Goal: Task Accomplishment & Management: Manage account settings

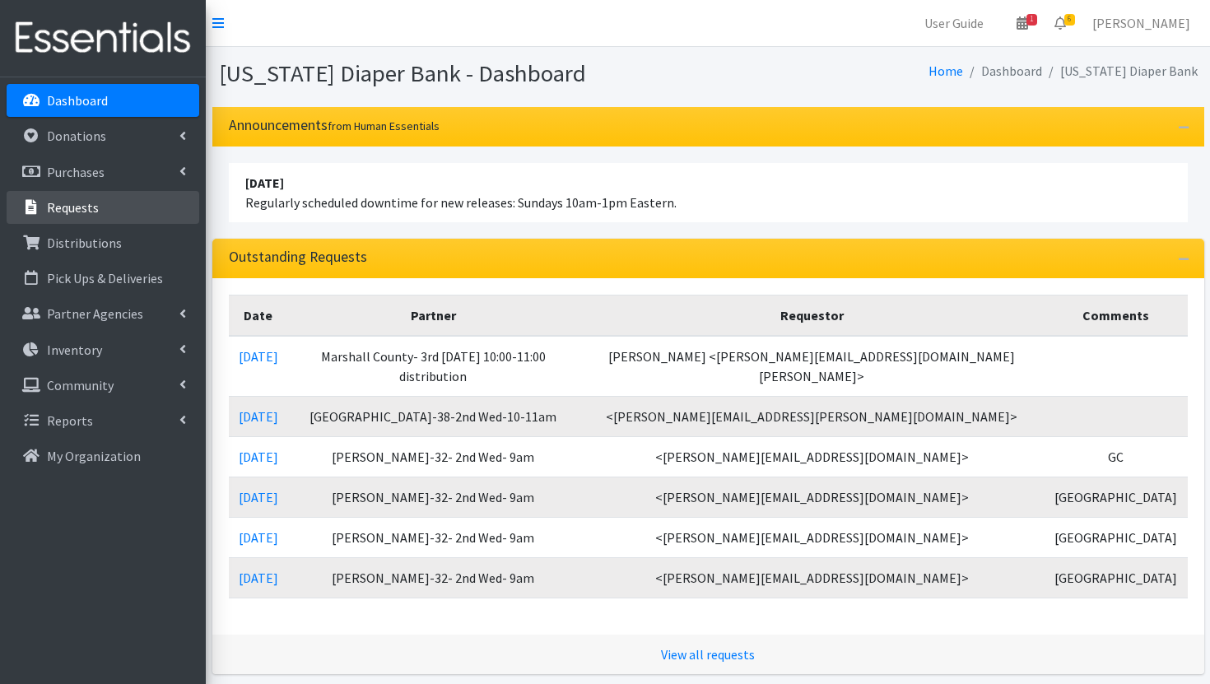
click at [83, 212] on p "Requests" at bounding box center [73, 207] width 52 height 16
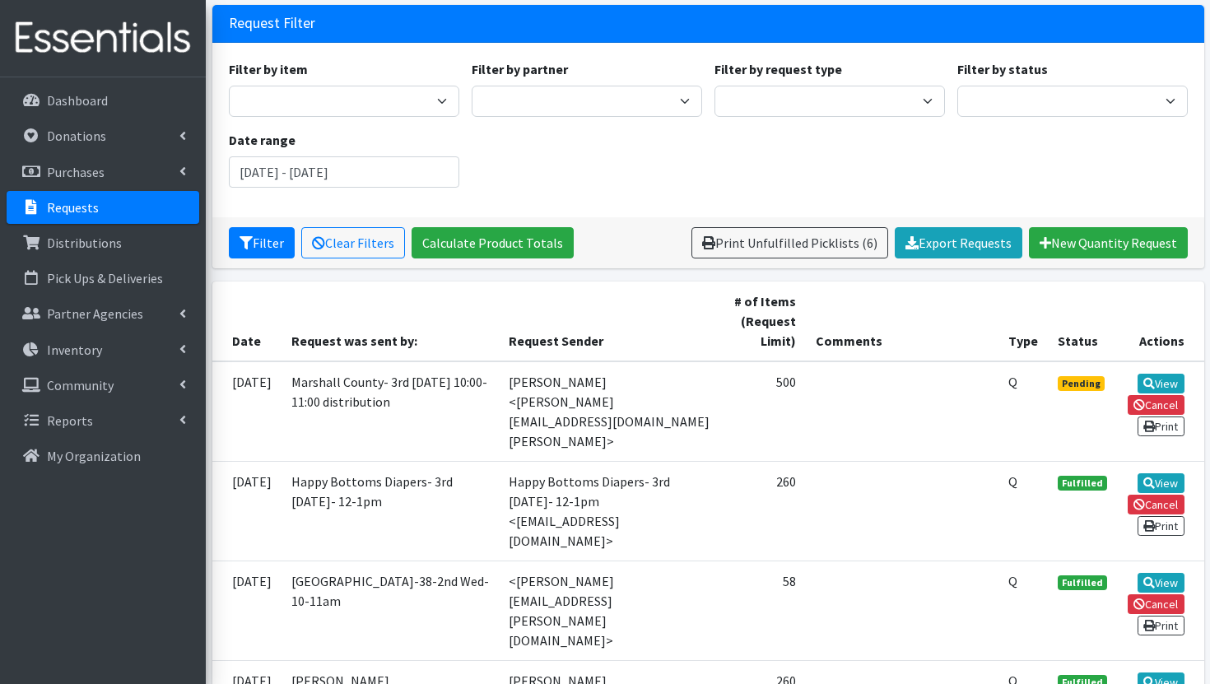
scroll to position [103, 0]
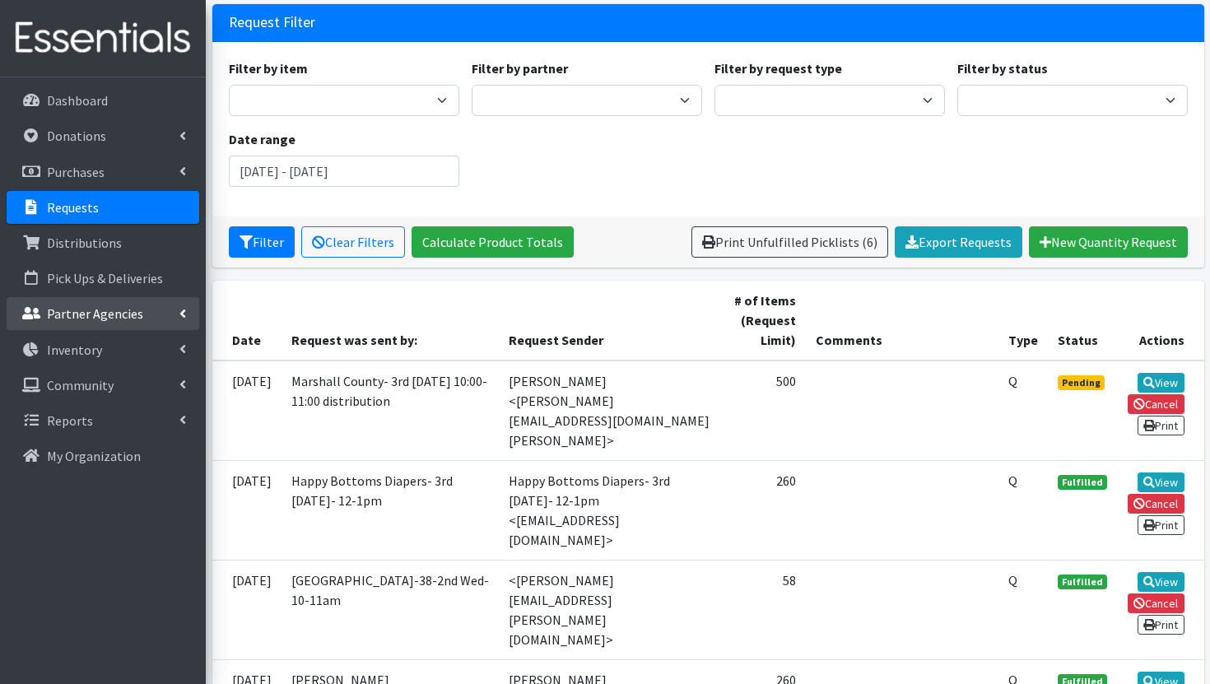
click at [110, 312] on p "Partner Agencies" at bounding box center [95, 313] width 96 height 16
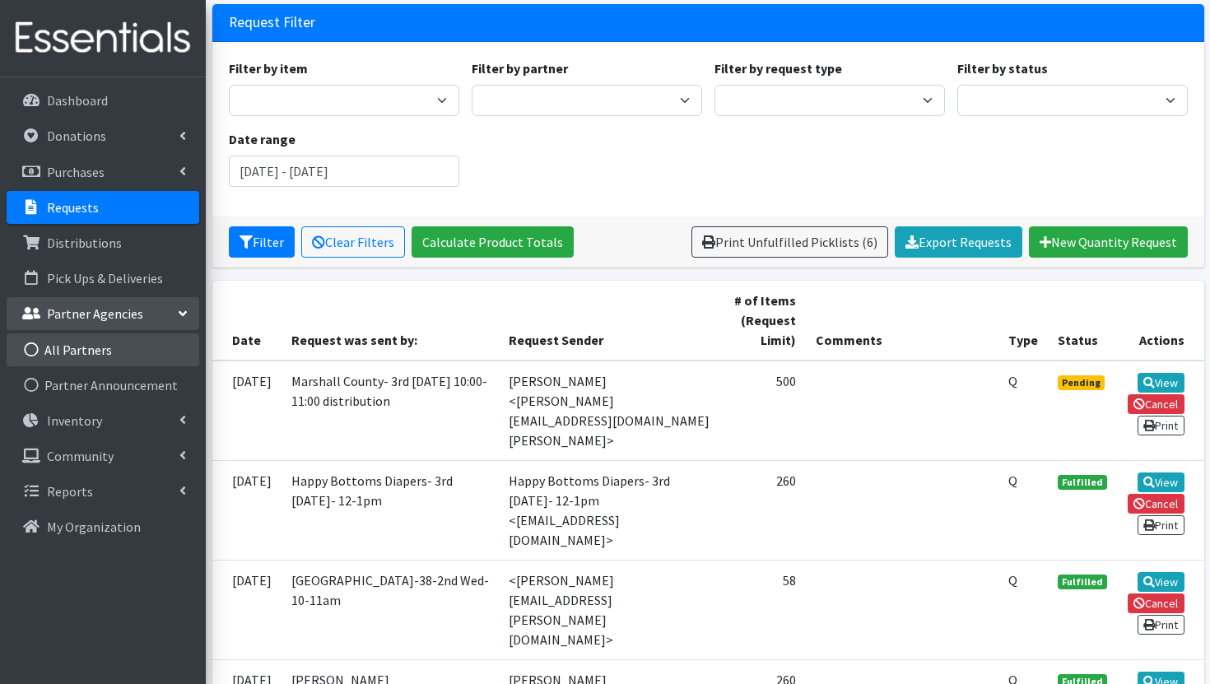
click at [105, 357] on link "All Partners" at bounding box center [103, 349] width 193 height 33
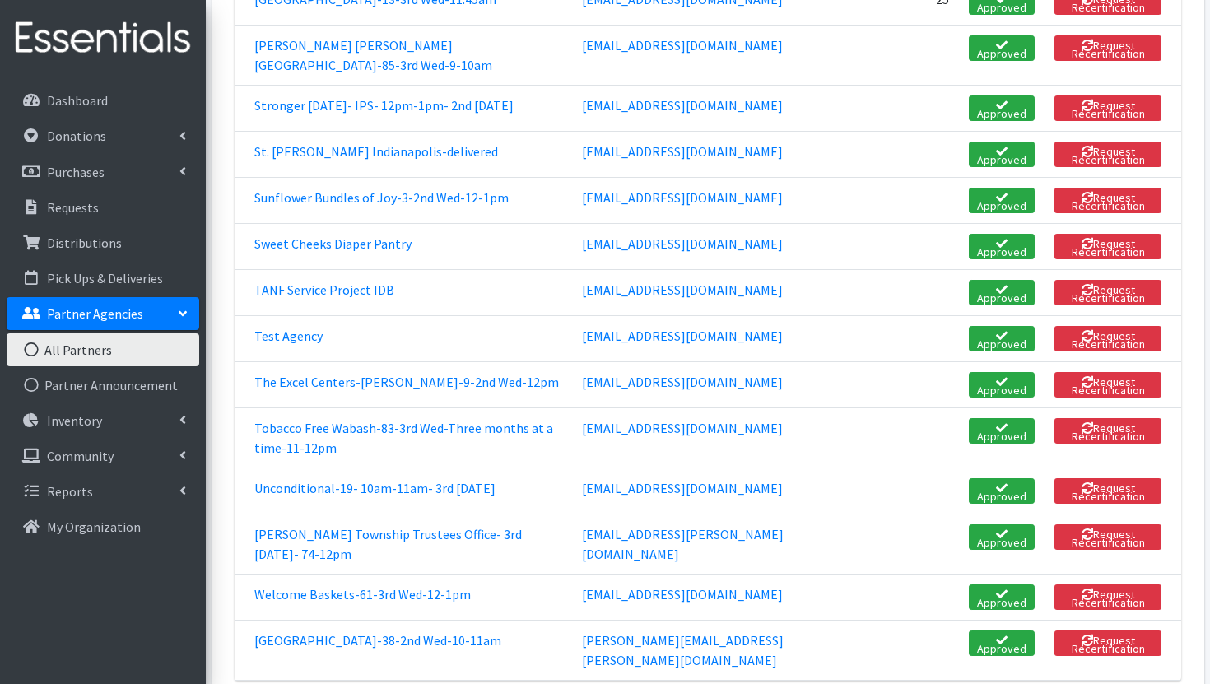
scroll to position [3750, 0]
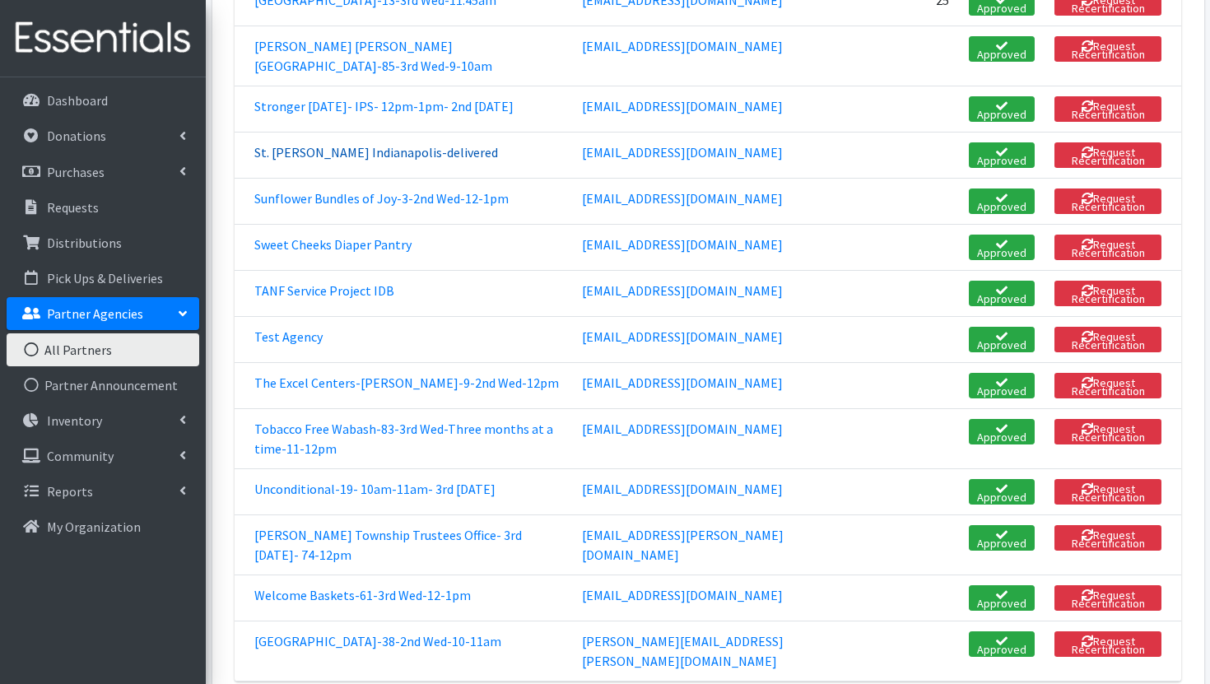
click at [351, 144] on link "St. [PERSON_NAME] Indianapolis-delivered" at bounding box center [376, 152] width 244 height 16
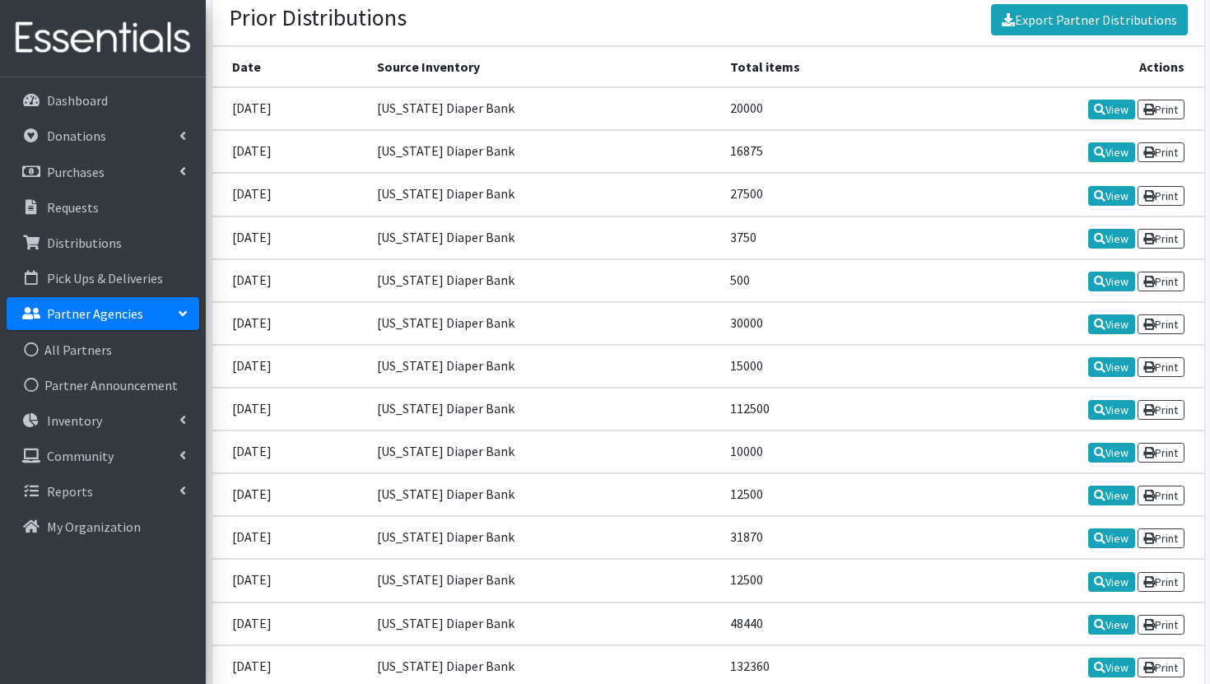
scroll to position [2184, 0]
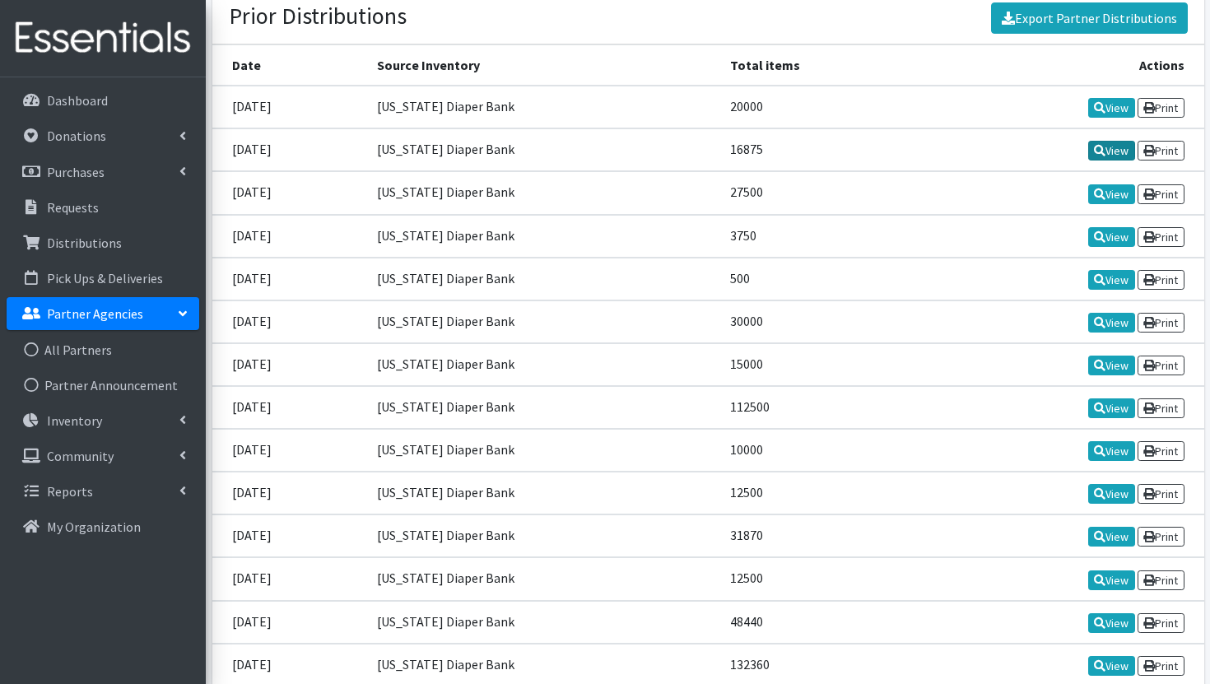
click at [1101, 141] on link "View" at bounding box center [1111, 151] width 47 height 20
click at [1110, 98] on link "View" at bounding box center [1111, 108] width 47 height 20
click at [1106, 98] on link "View" at bounding box center [1111, 108] width 47 height 20
click at [1105, 227] on link "View" at bounding box center [1111, 237] width 47 height 20
click at [1108, 270] on link "View" at bounding box center [1111, 280] width 47 height 20
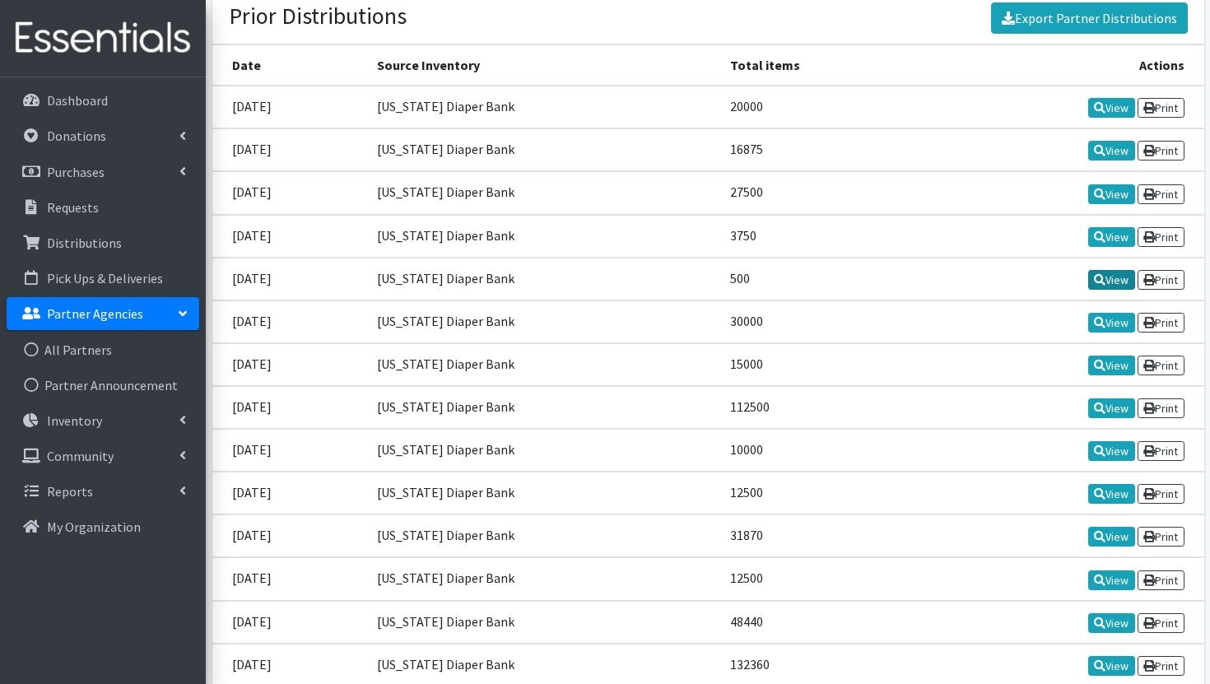
click at [1101, 270] on link "View" at bounding box center [1111, 280] width 47 height 20
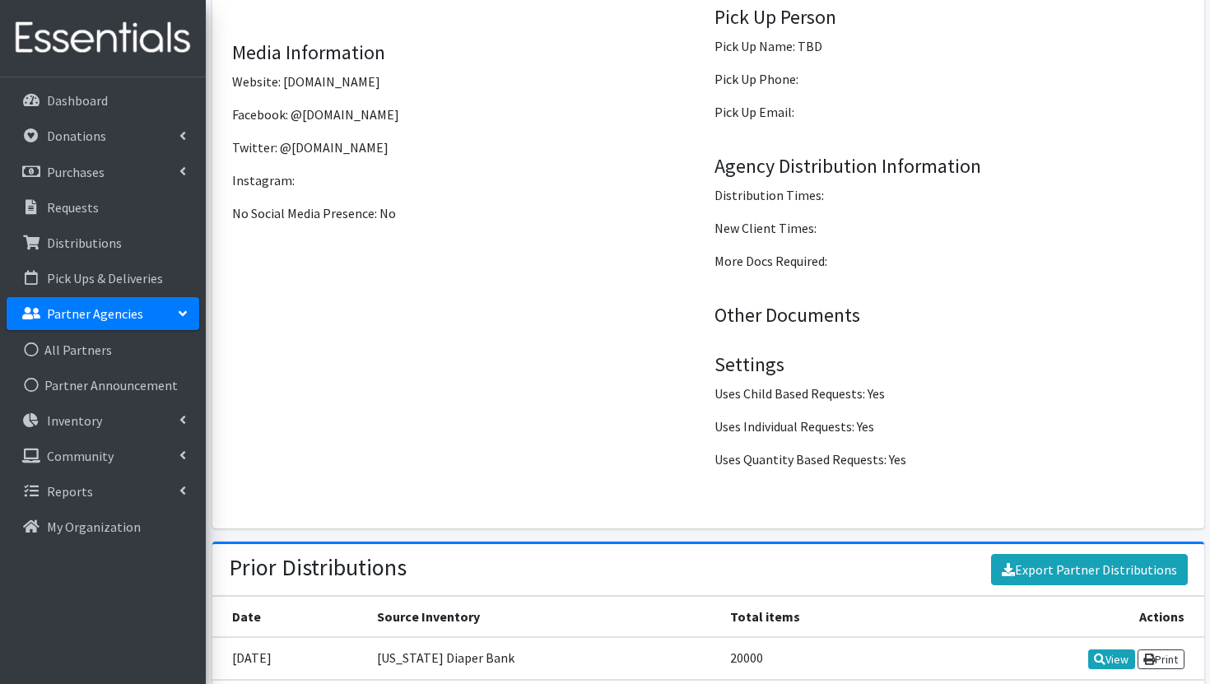
scroll to position [1889, 0]
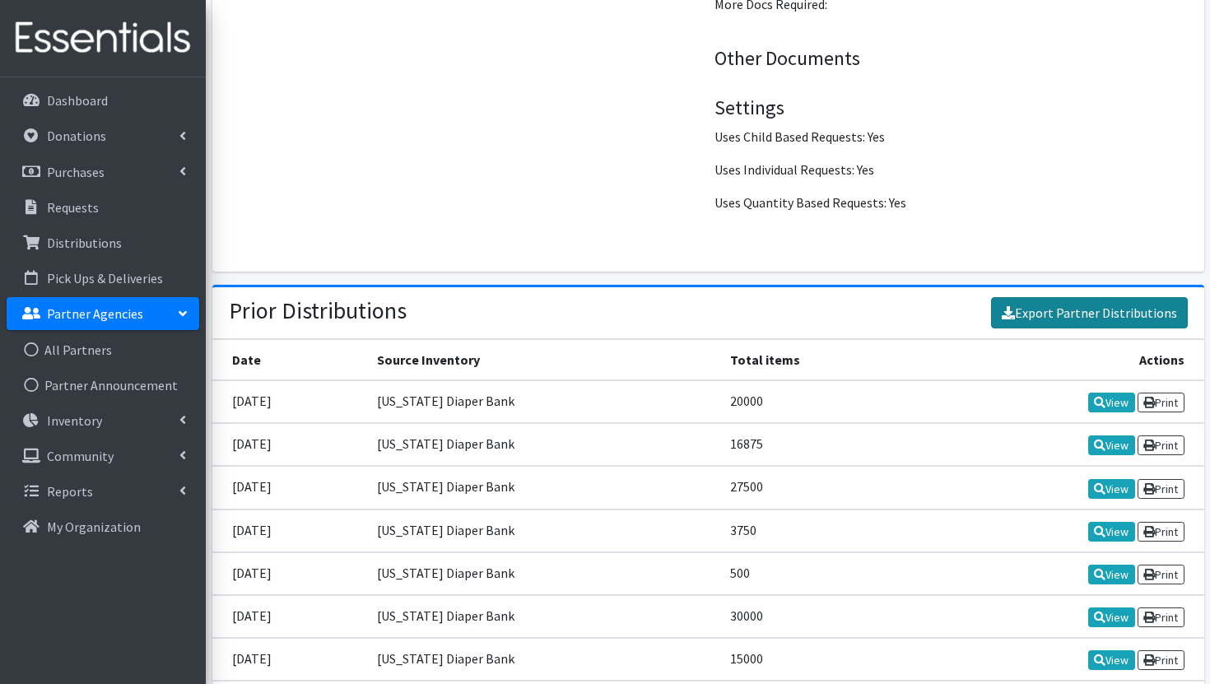
click at [1092, 297] on link "Export Partner Distributions" at bounding box center [1089, 312] width 197 height 31
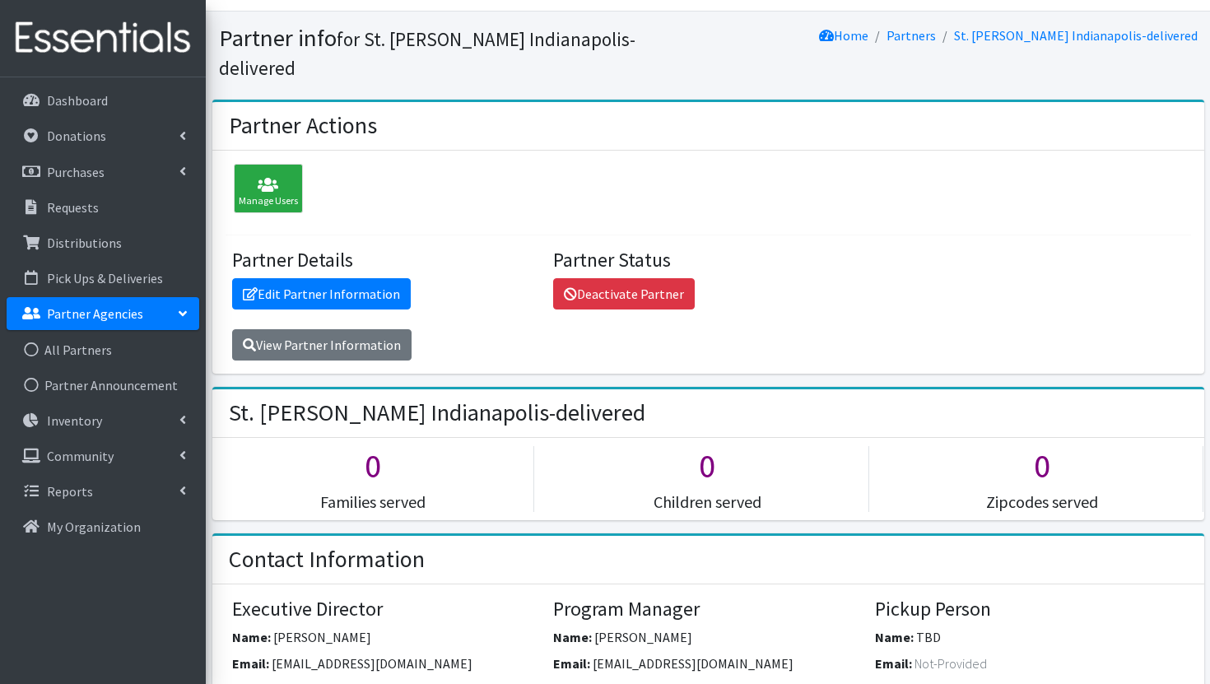
scroll to position [0, 0]
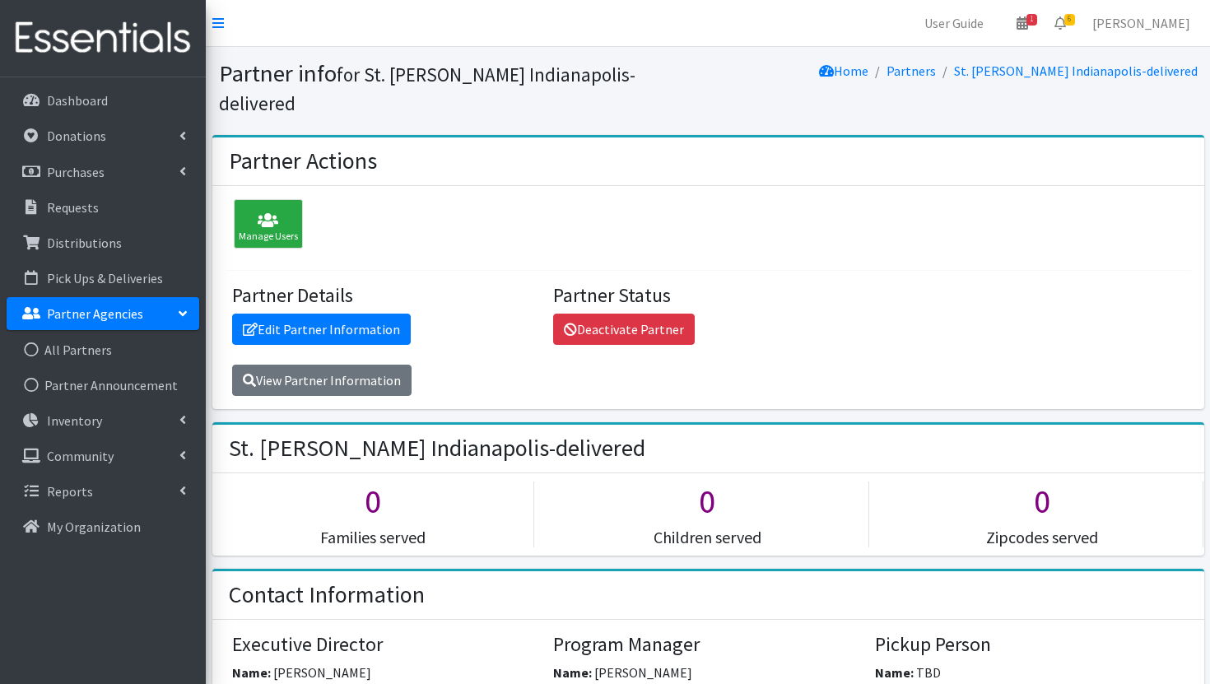
click at [752, 186] on div "Manage Users Partner Details Edit Partner Information View Partner Information …" at bounding box center [708, 298] width 992 height 224
click at [141, 203] on link "Requests" at bounding box center [103, 207] width 193 height 33
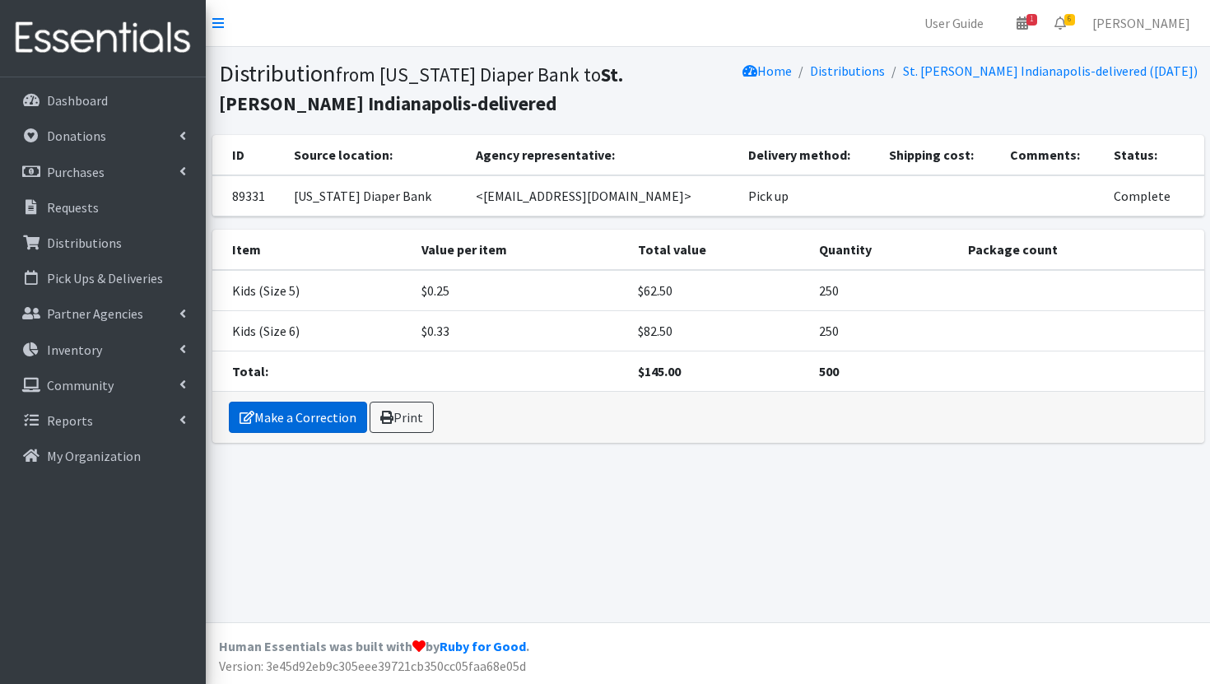
click at [348, 421] on link "Make a Correction" at bounding box center [298, 417] width 138 height 31
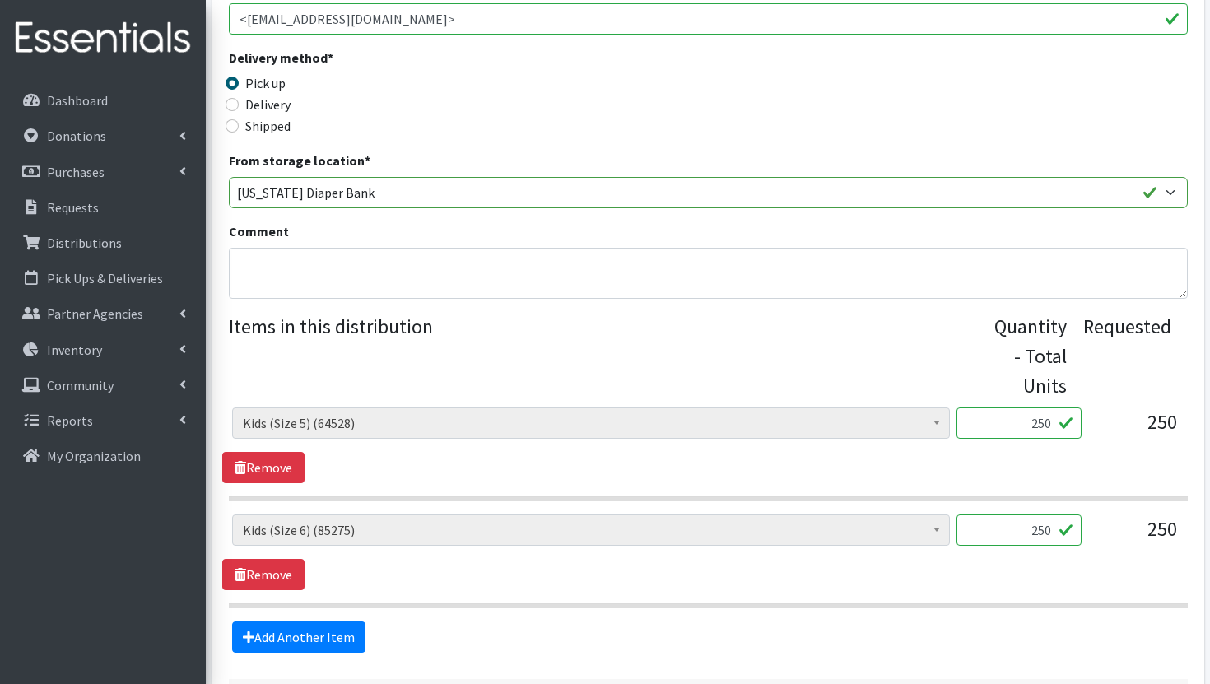
scroll to position [527, 0]
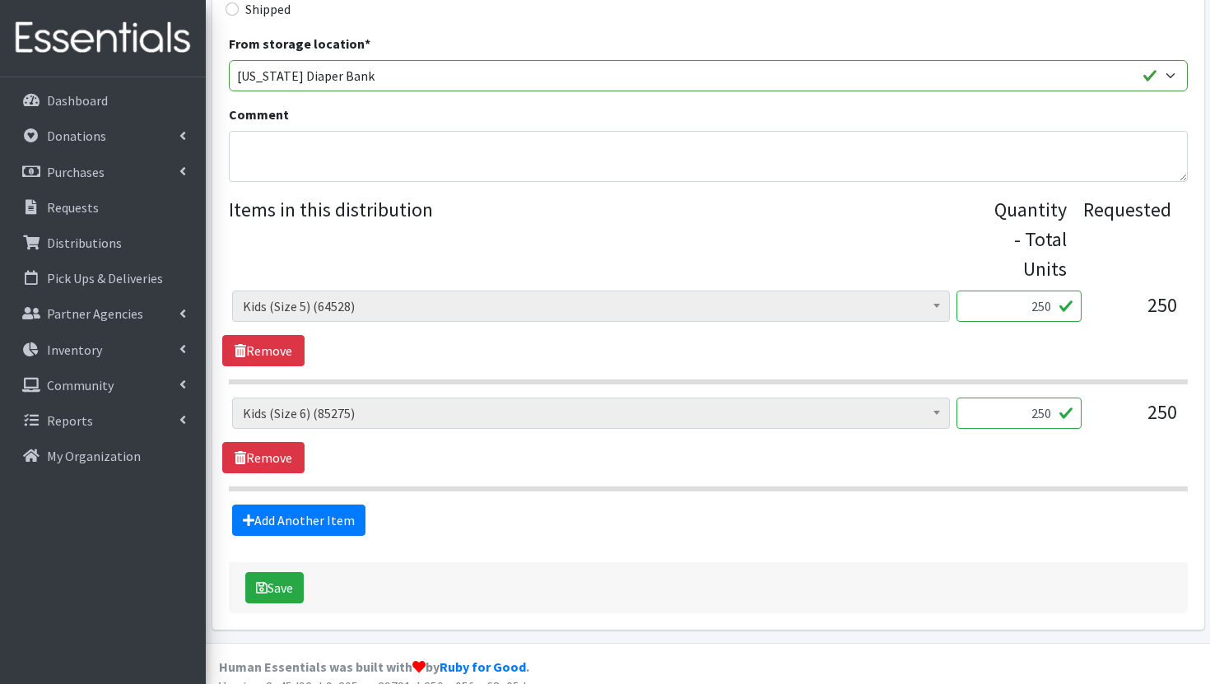
drag, startPoint x: 1022, startPoint y: 282, endPoint x: 1092, endPoint y: 291, distance: 69.9
click at [1092, 291] on div "Diaper Rash Cream (616) Kids (Newborn) (58083) Kids (Preemie) (795) Kids (Size …" at bounding box center [708, 313] width 952 height 44
type input "6250"
drag, startPoint x: 1030, startPoint y: 394, endPoint x: 1095, endPoint y: 400, distance: 65.3
click at [1095, 400] on div "Diaper Rash Cream (616) Kids (Newborn) (58083) Kids (Preemie) (795) Kids (Size …" at bounding box center [708, 420] width 952 height 44
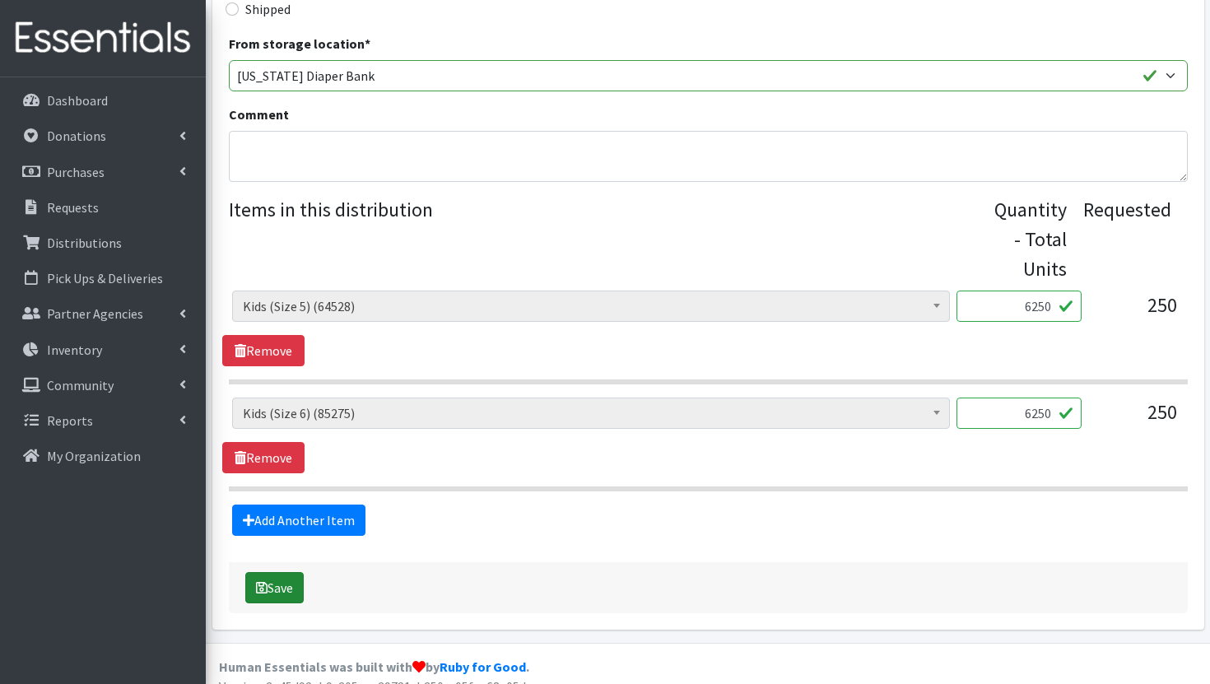
type input "6250"
click at [283, 572] on button "Save" at bounding box center [274, 587] width 58 height 31
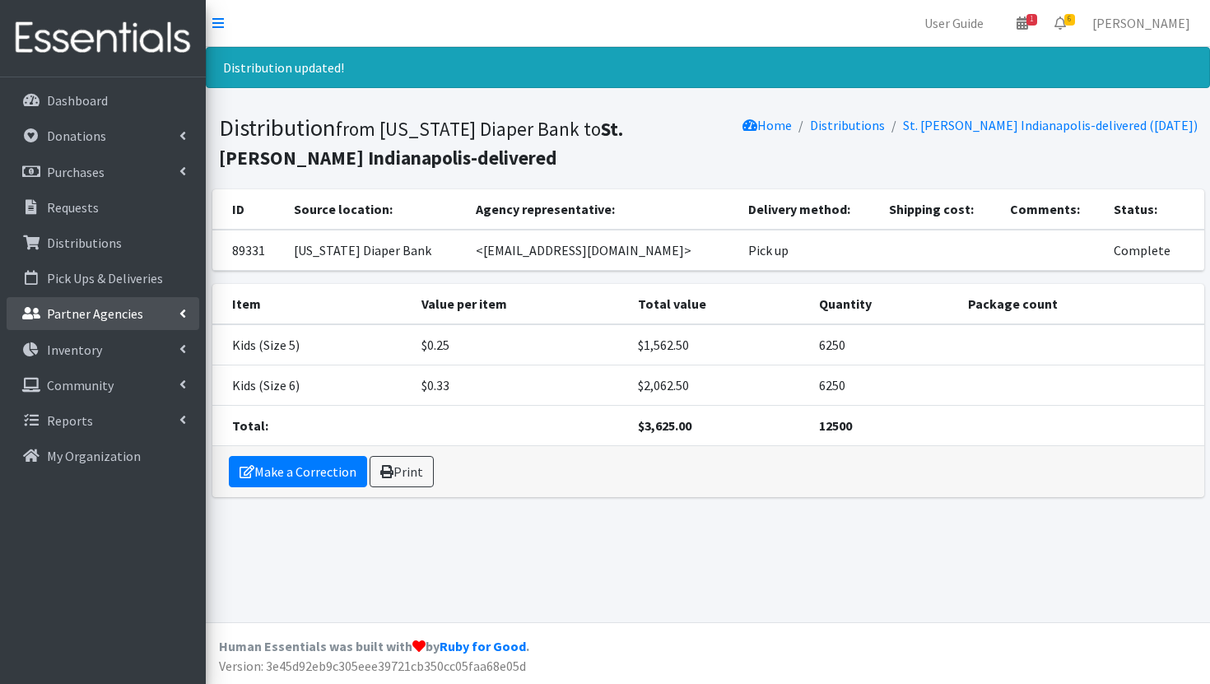
click at [95, 323] on link "Partner Agencies" at bounding box center [103, 313] width 193 height 33
click at [356, 127] on small "from [US_STATE] Diaper Bank to St. [PERSON_NAME] Indianapolis-delivered" at bounding box center [421, 143] width 404 height 53
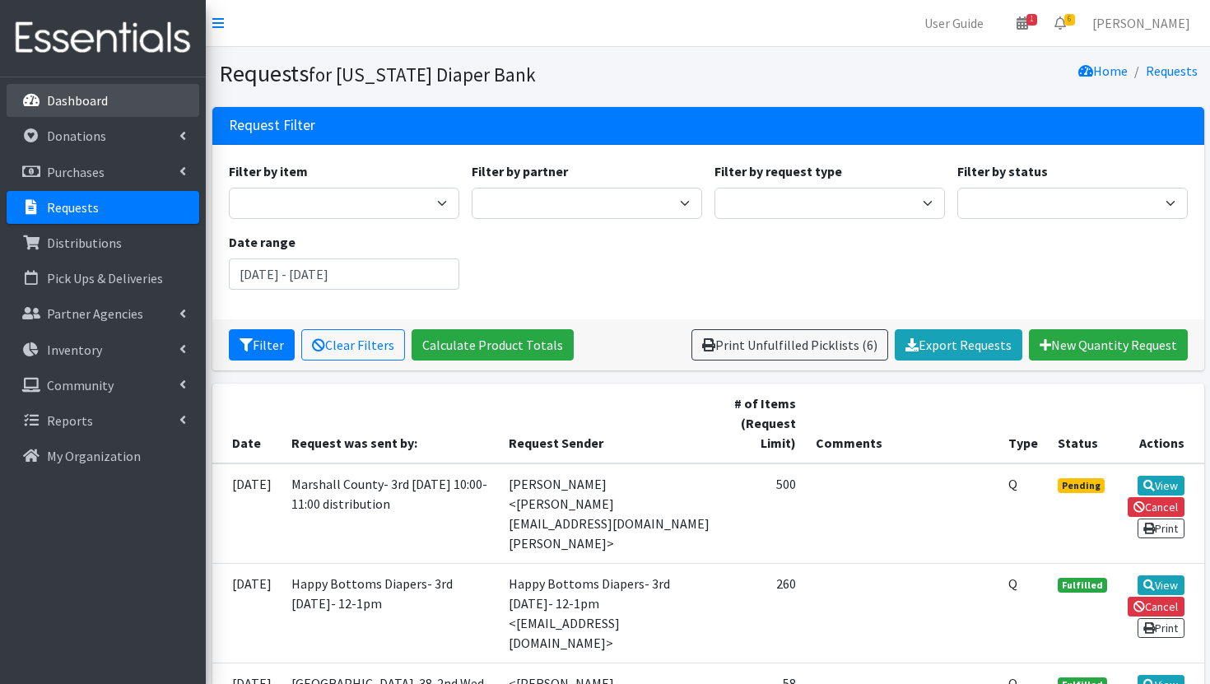
click at [107, 98] on link "Dashboard" at bounding box center [103, 100] width 193 height 33
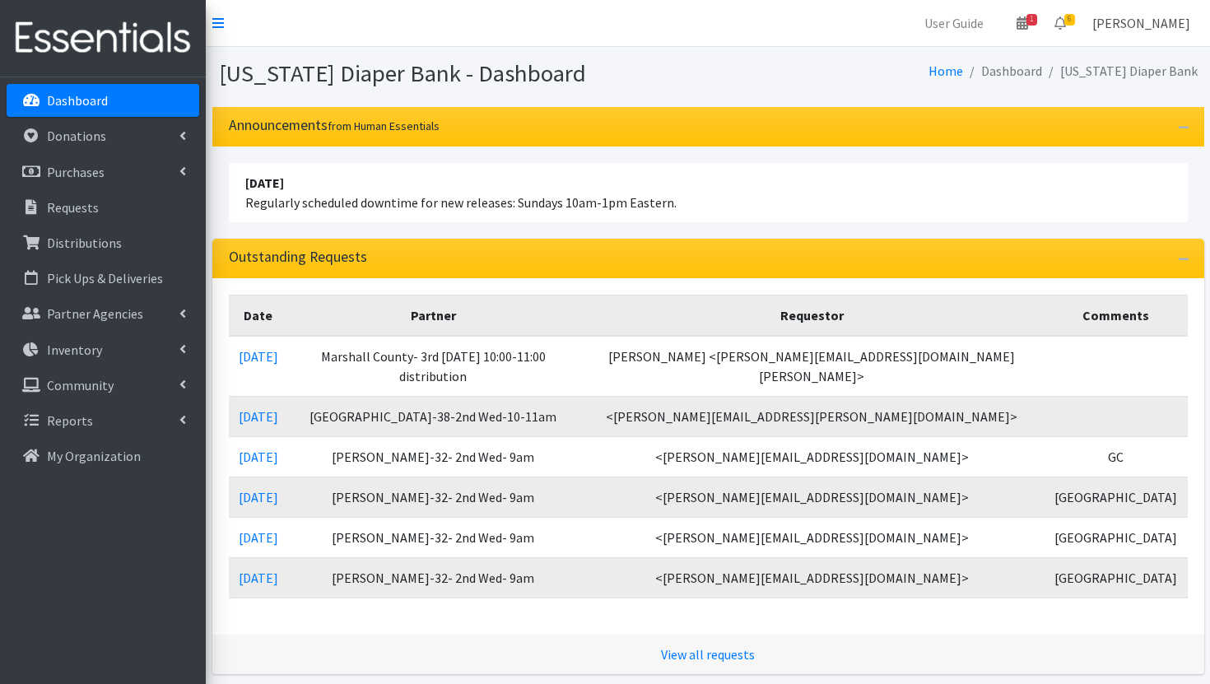
click at [1177, 23] on link "[PERSON_NAME]" at bounding box center [1141, 23] width 124 height 33
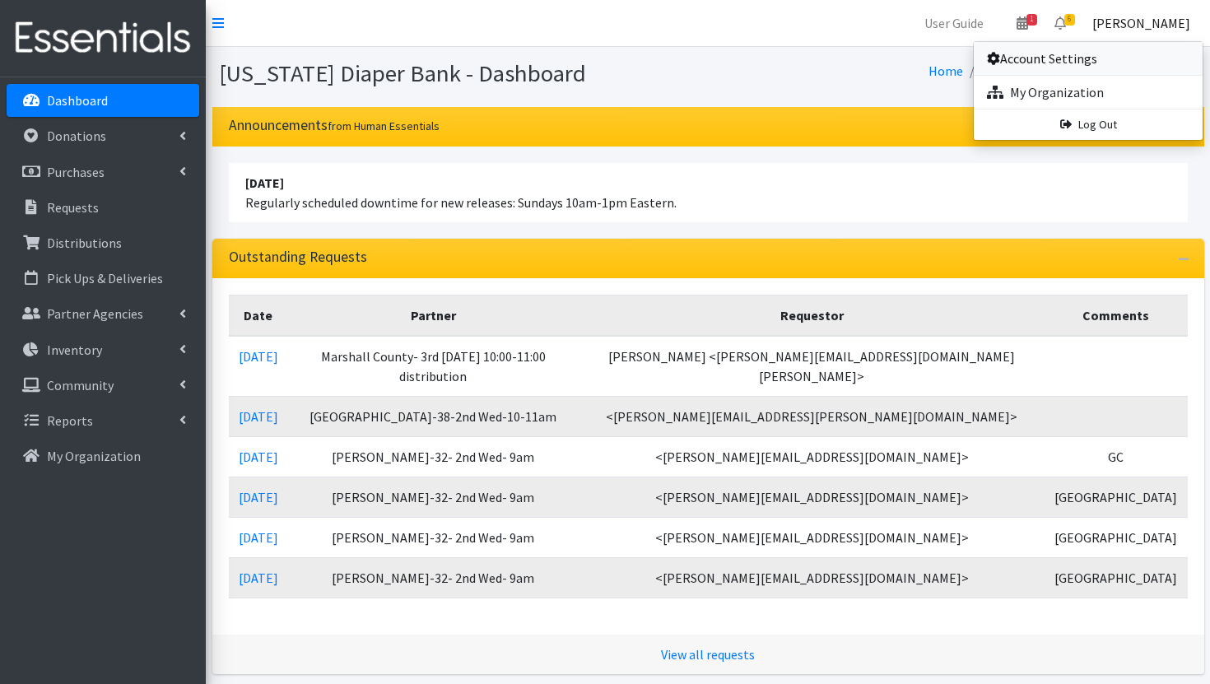
click at [1066, 63] on link "Account Settings" at bounding box center [1088, 58] width 229 height 33
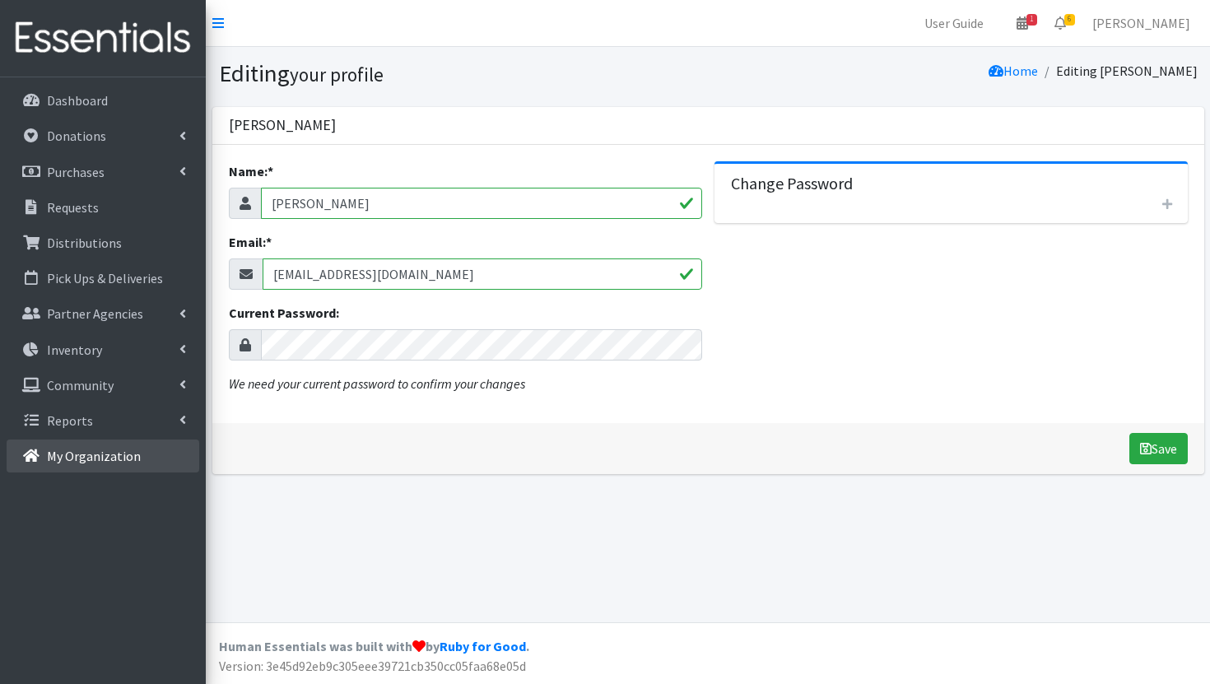
click at [90, 461] on p "My Organization" at bounding box center [94, 456] width 94 height 16
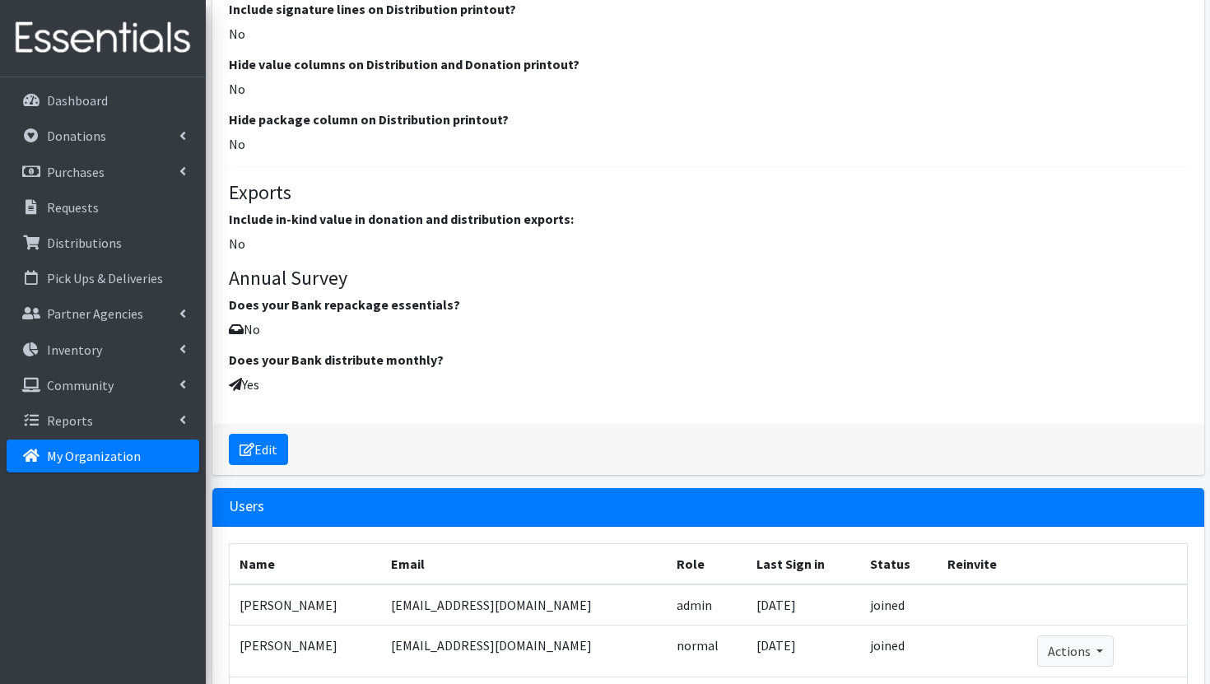
scroll to position [2326, 0]
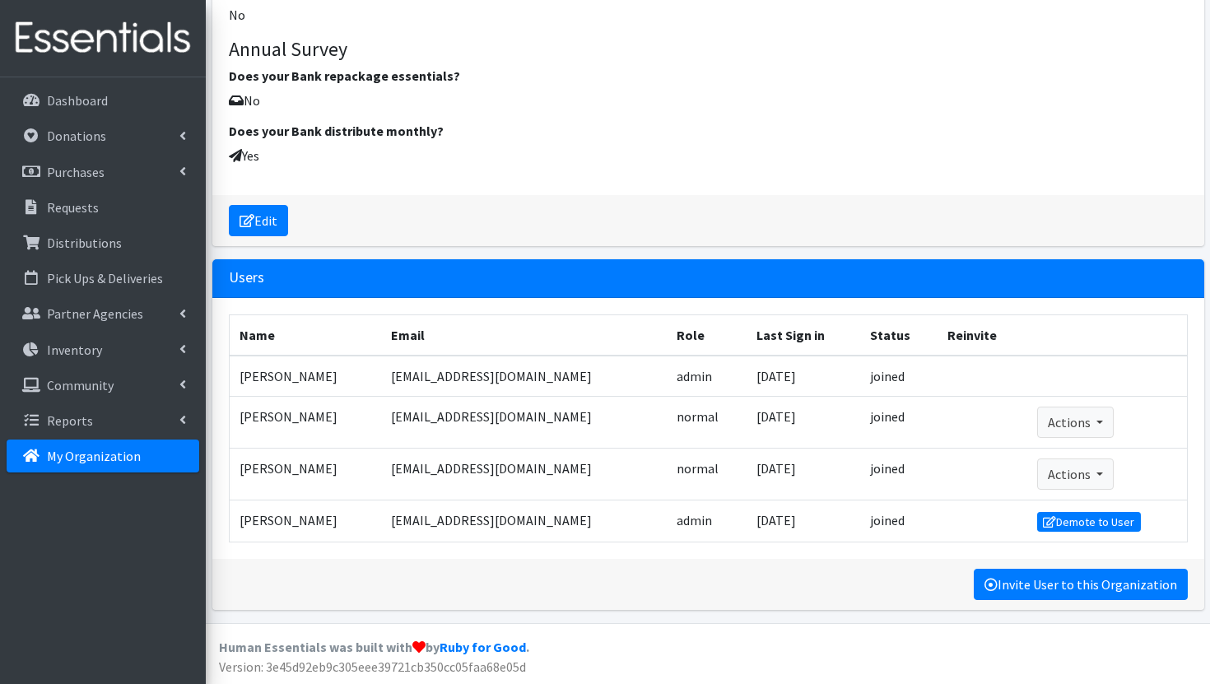
click at [1092, 586] on link "Invite User to this Organization" at bounding box center [1081, 584] width 214 height 31
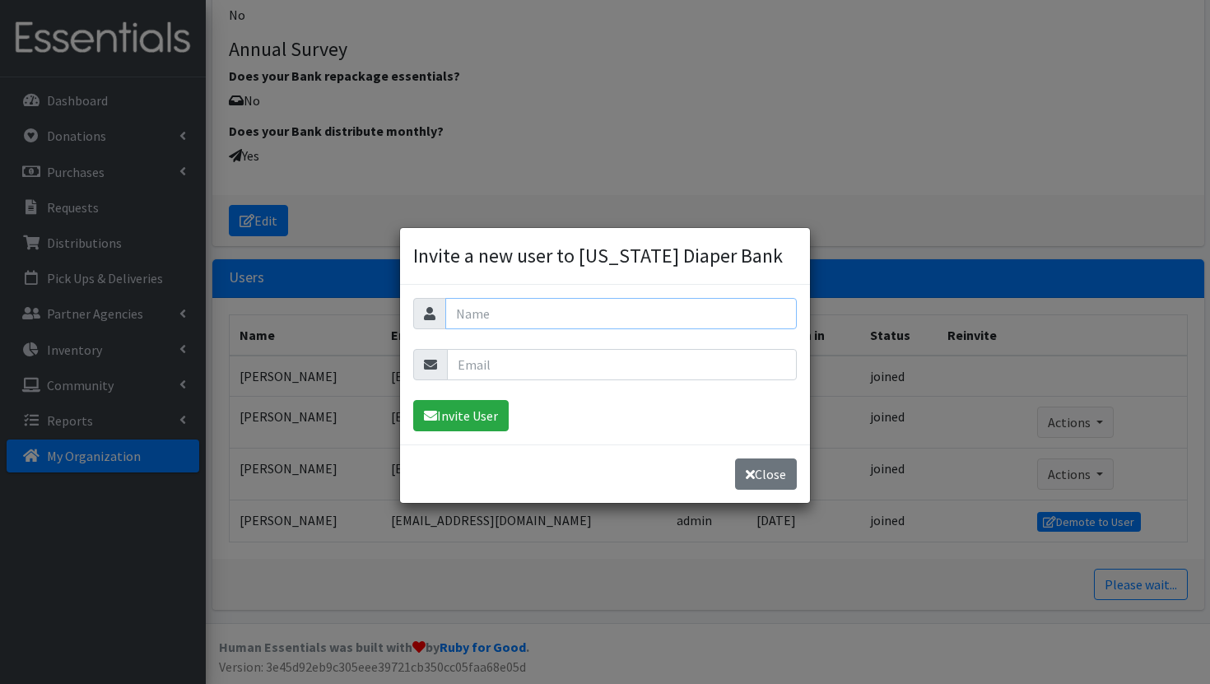
click at [582, 327] on input "text" at bounding box center [621, 313] width 352 height 31
type input "[PERSON_NAME]"
click at [514, 374] on input "email" at bounding box center [622, 364] width 350 height 31
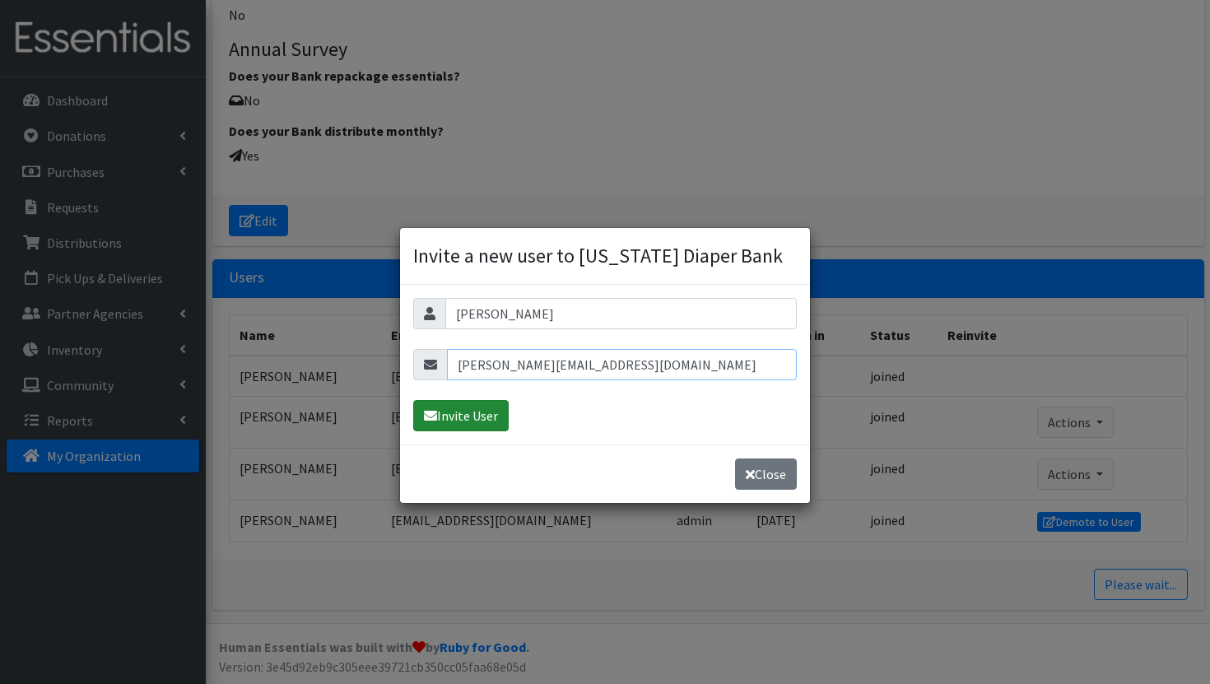
type input "[PERSON_NAME][EMAIL_ADDRESS][DOMAIN_NAME]"
click at [458, 424] on button "Invite User" at bounding box center [460, 415] width 95 height 31
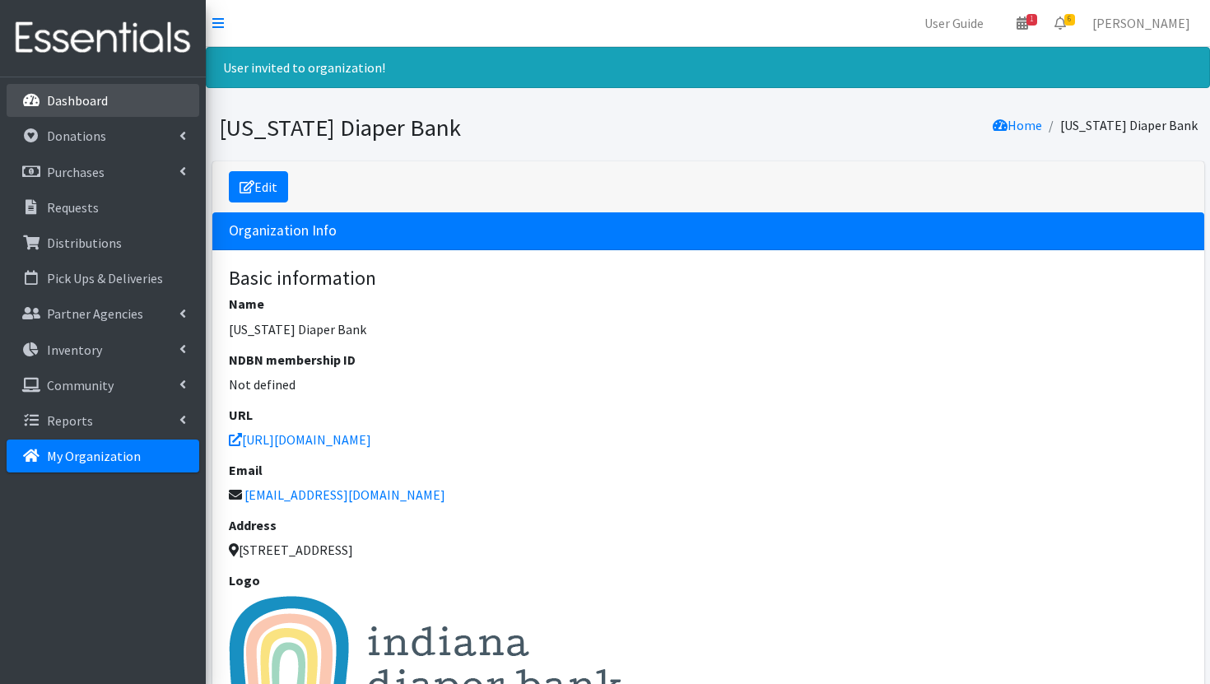
click at [83, 93] on p "Dashboard" at bounding box center [77, 100] width 61 height 16
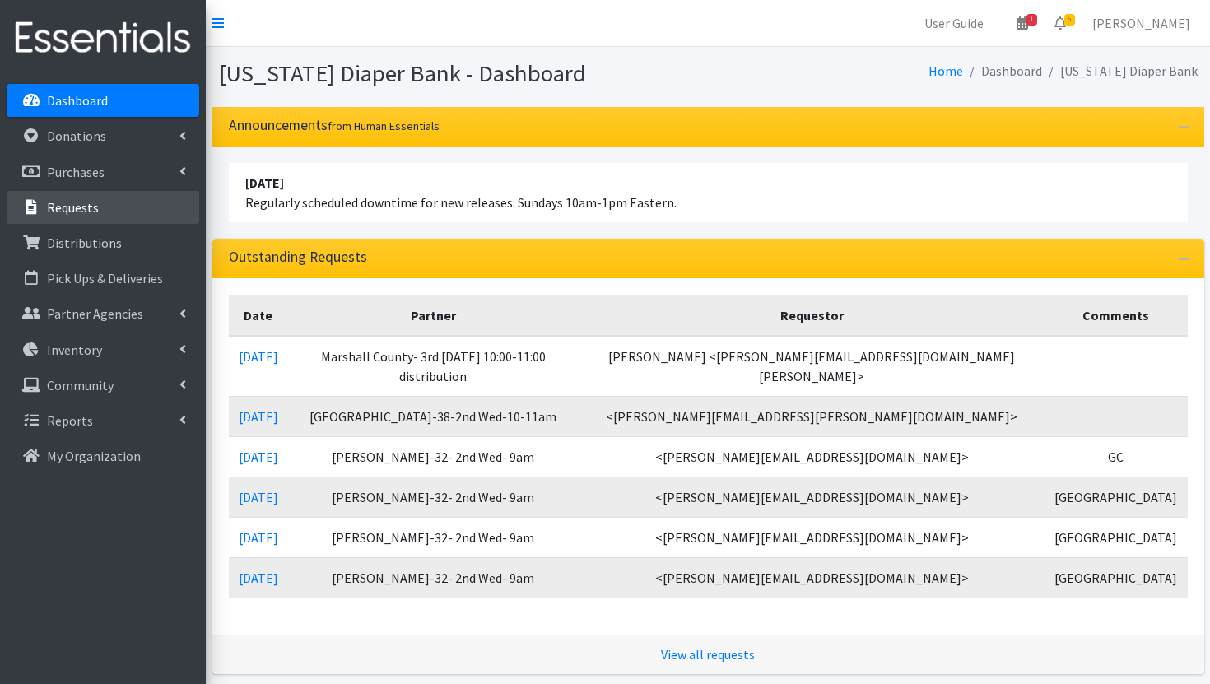
click at [115, 212] on link "Requests" at bounding box center [103, 207] width 193 height 33
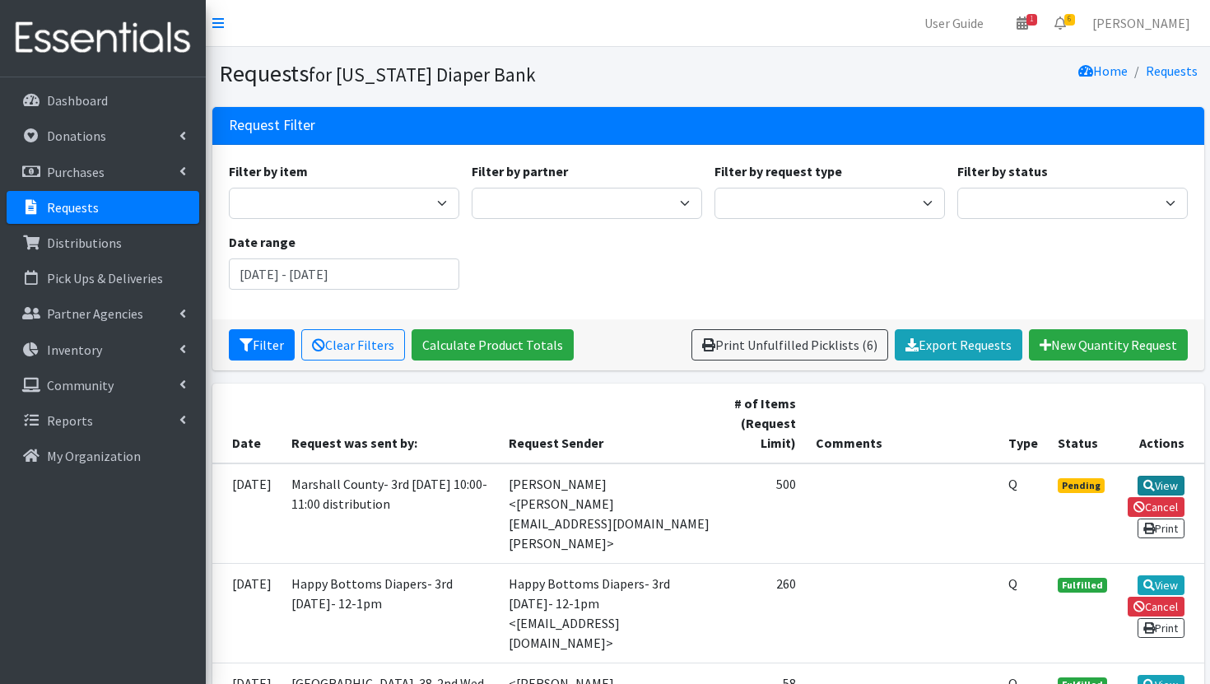
click at [1155, 482] on link "View" at bounding box center [1161, 486] width 47 height 20
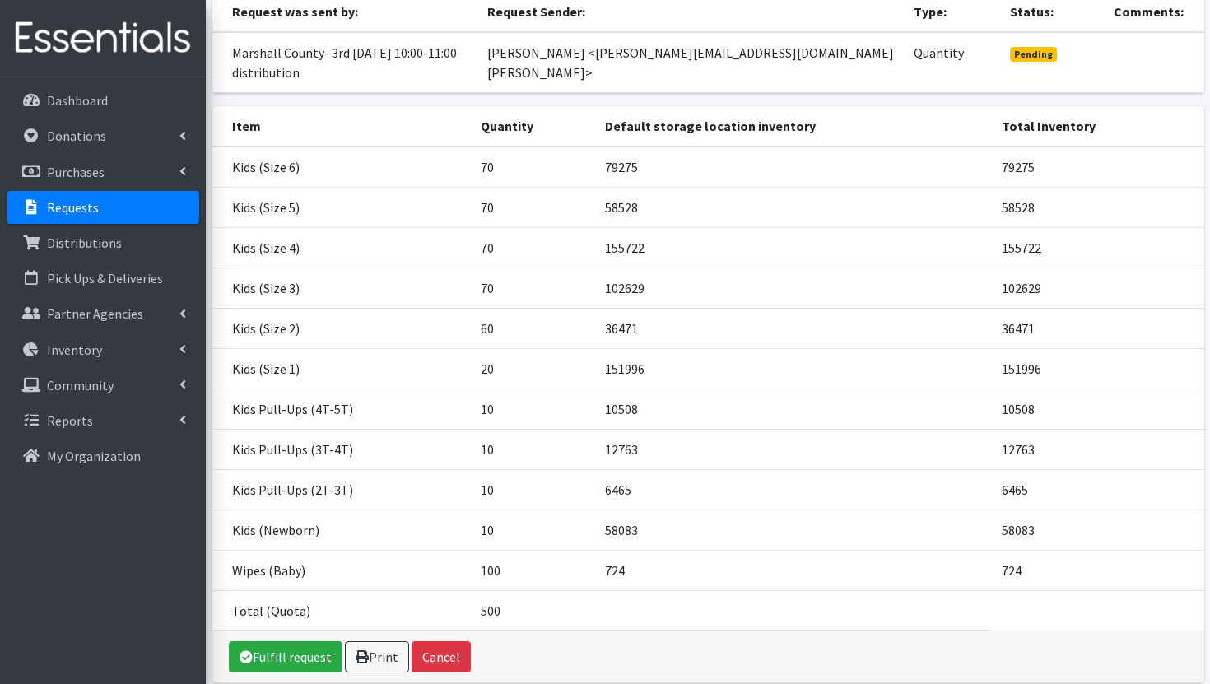
scroll to position [249, 0]
